Goal: Task Accomplishment & Management: Manage account settings

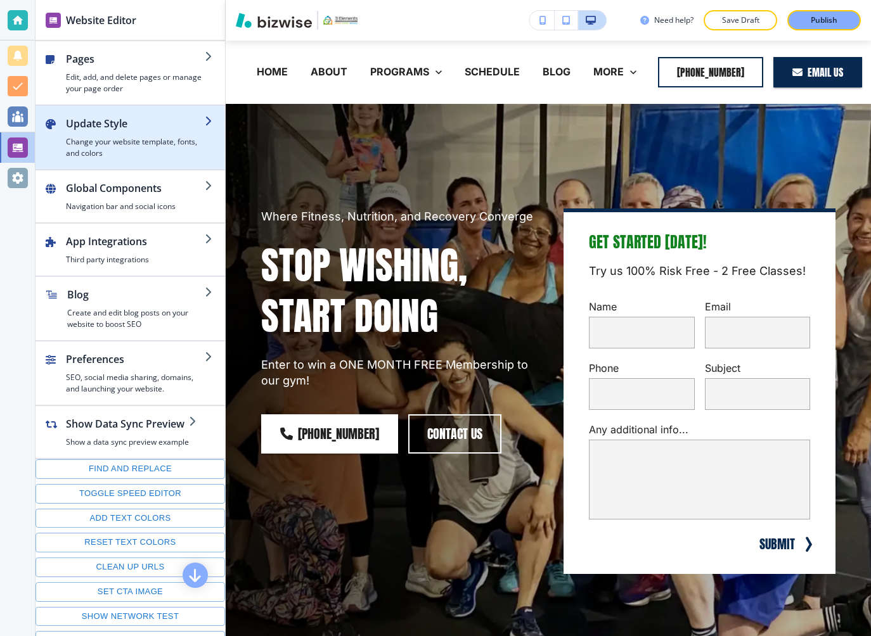
click at [141, 144] on h4 "Change your website template, fonts, and colors" at bounding box center [135, 147] width 139 height 23
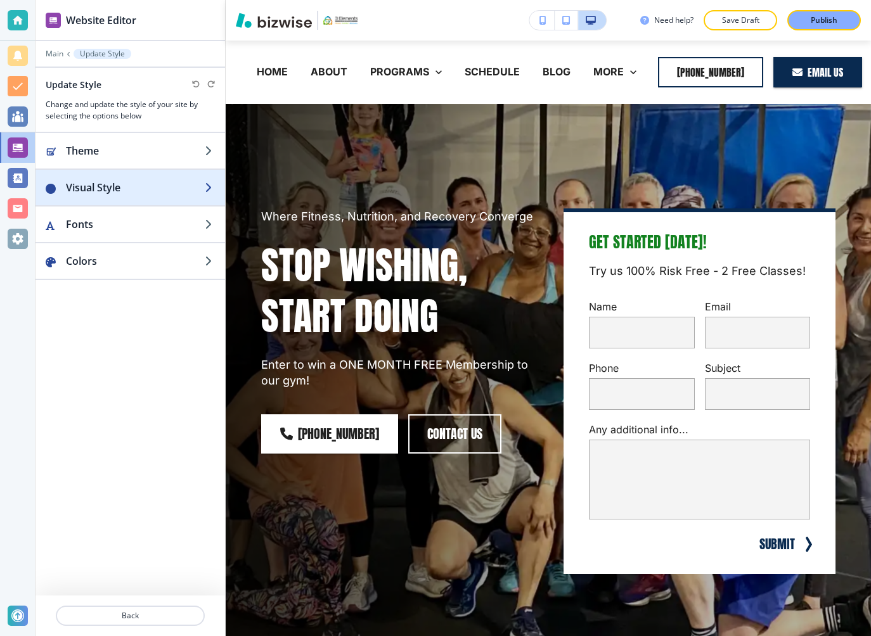
click at [146, 186] on h2 "Visual Style" at bounding box center [135, 187] width 139 height 15
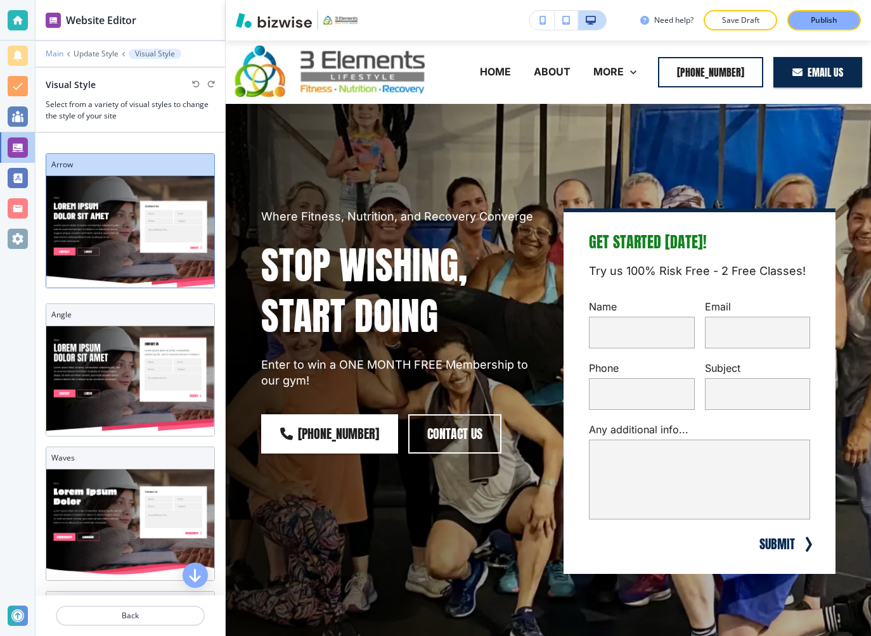
click at [56, 53] on p "Main" at bounding box center [55, 53] width 18 height 9
